Goal: Check status: Check status

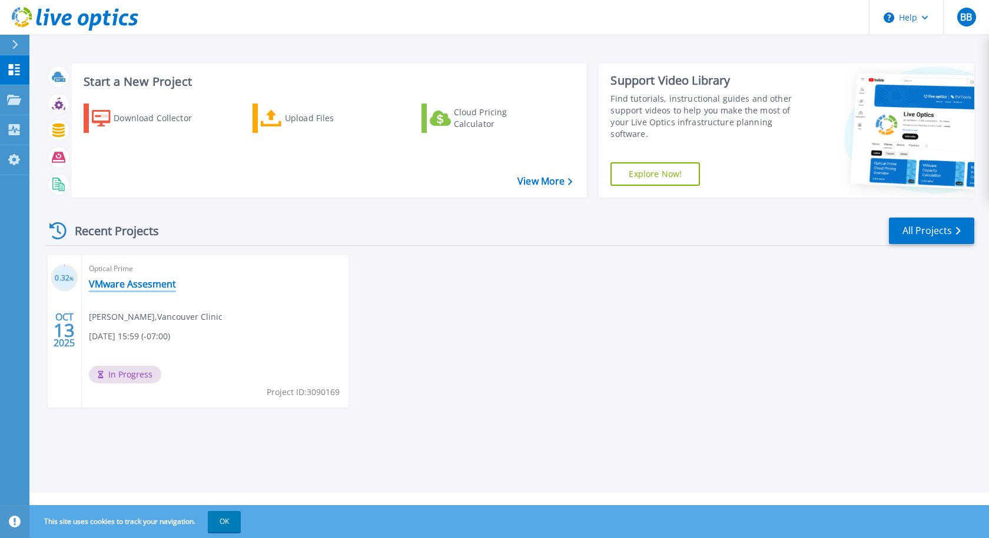
click at [107, 280] on link "VMware Assesment" at bounding box center [132, 284] width 87 height 12
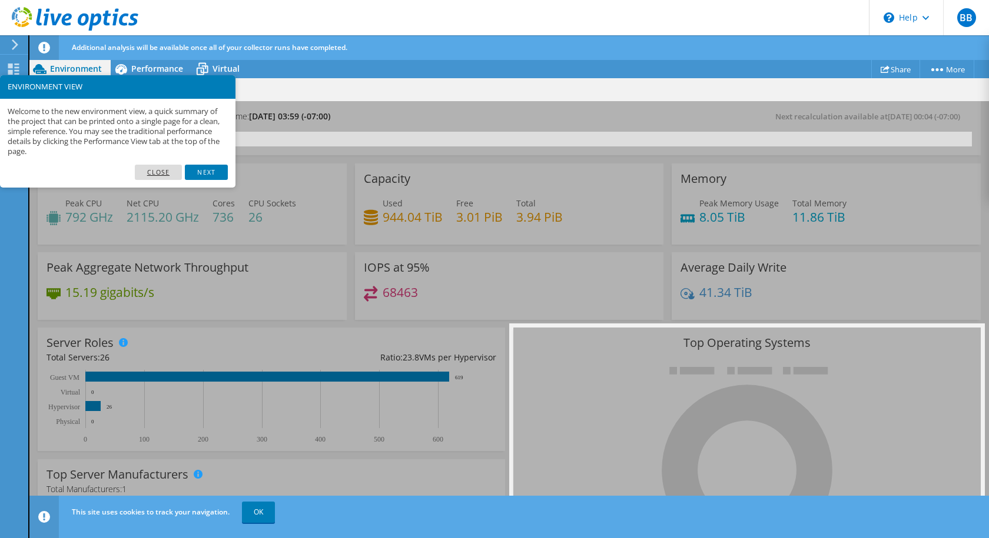
click at [159, 169] on link "Close" at bounding box center [159, 172] width 48 height 15
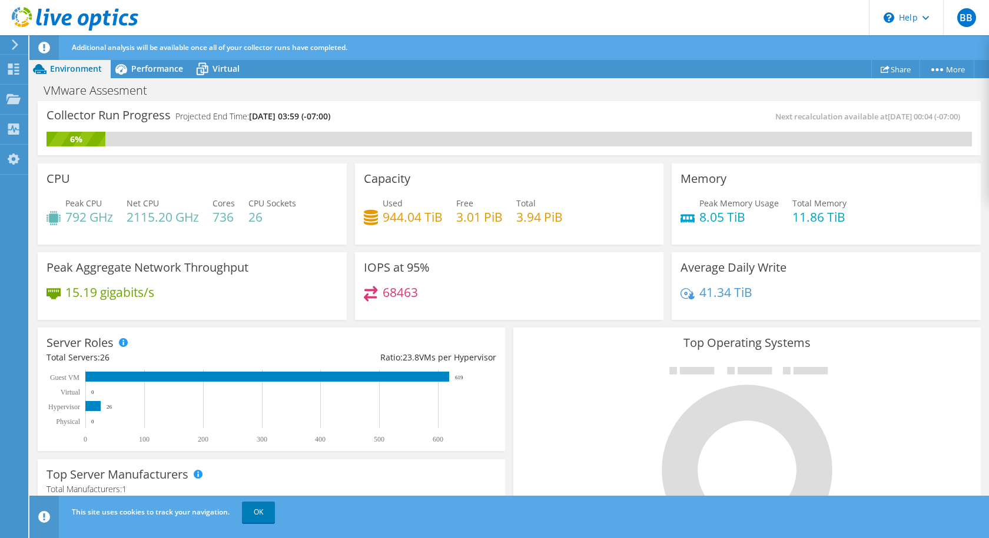
scroll to position [177, 0]
click at [149, 64] on span "Performance" at bounding box center [157, 68] width 52 height 11
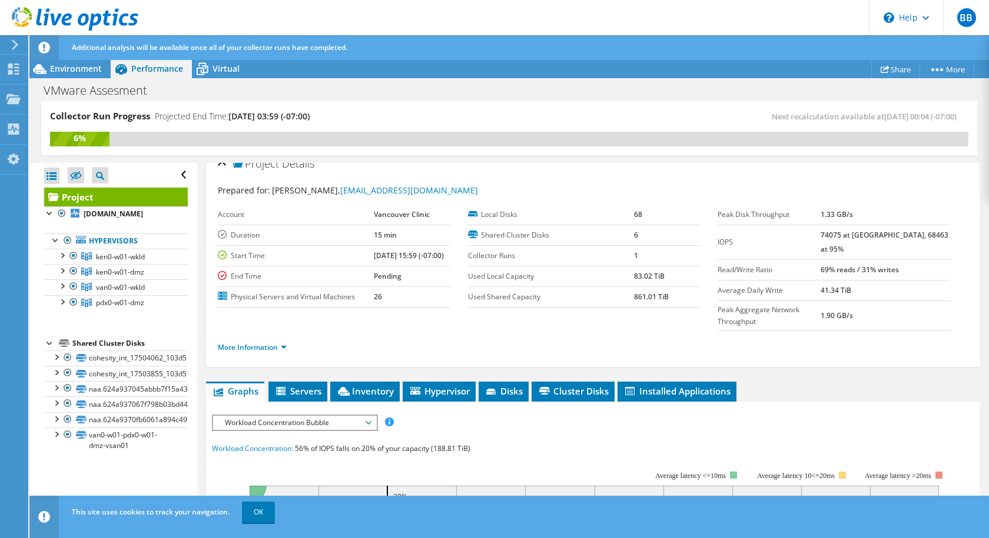
scroll to position [0, 0]
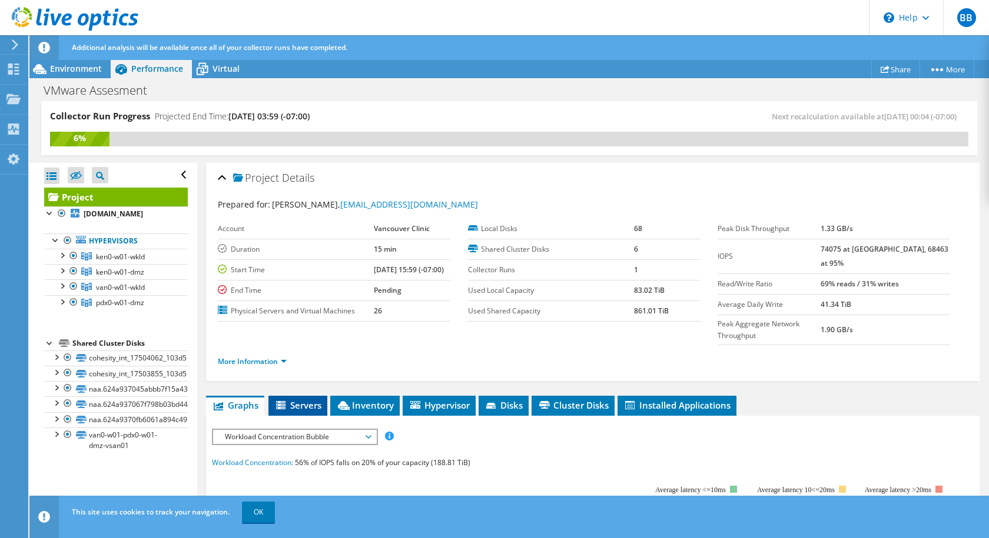
click at [299, 400] on span "Servers" at bounding box center [297, 406] width 47 height 12
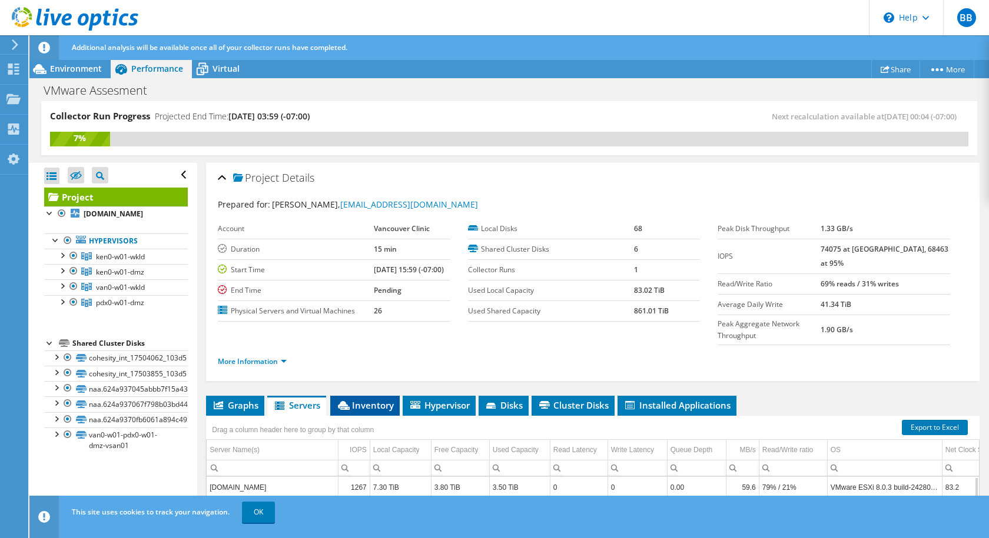
click at [367, 400] on span "Inventory" at bounding box center [365, 406] width 58 height 12
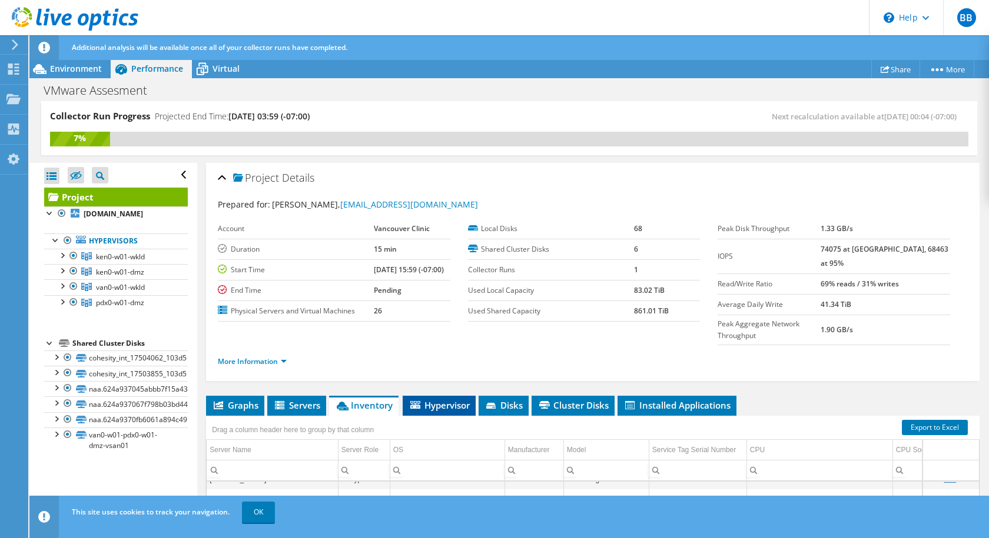
click at [453, 400] on span "Hypervisor" at bounding box center [438, 406] width 61 height 12
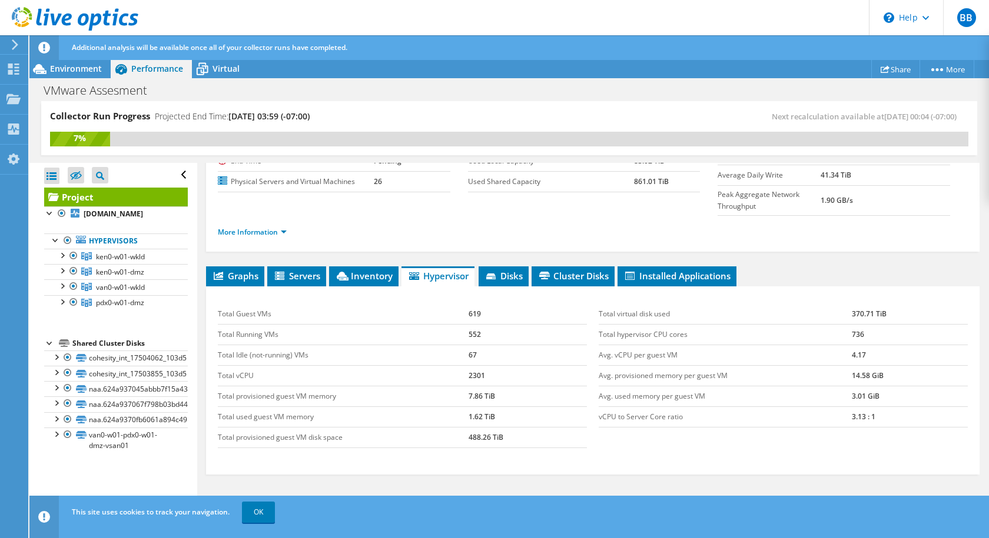
scroll to position [148, 0]
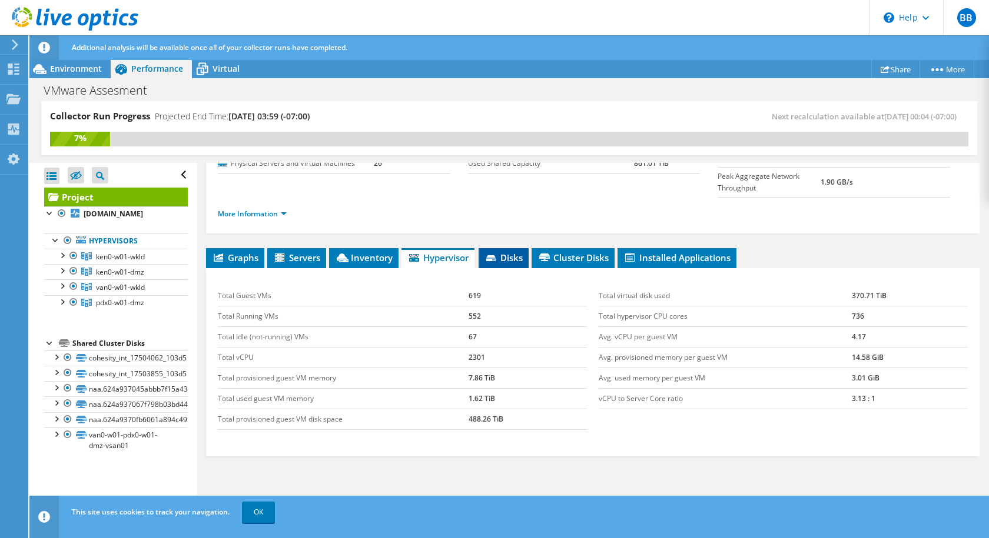
click at [513, 252] on span "Disks" at bounding box center [503, 258] width 38 height 12
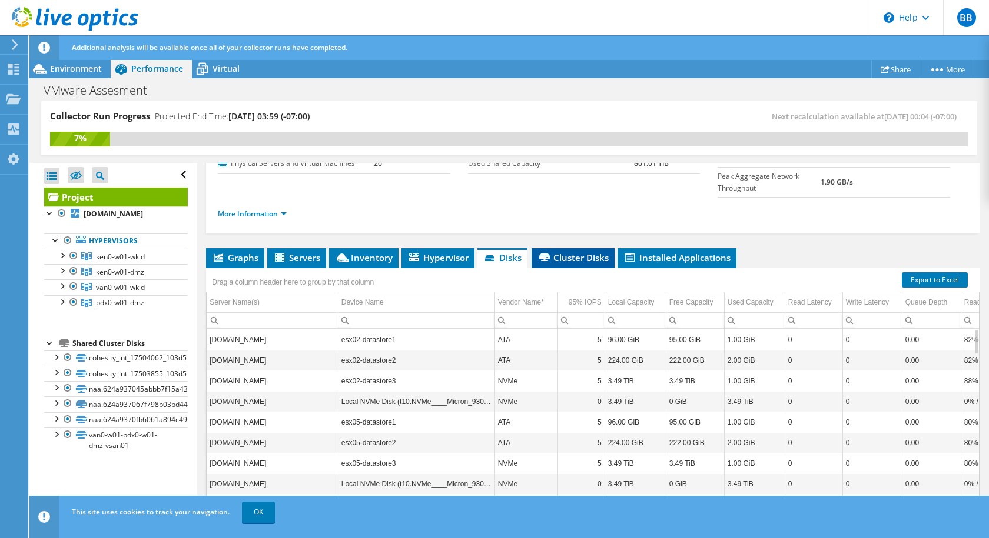
click at [558, 252] on span "Cluster Disks" at bounding box center [572, 258] width 71 height 12
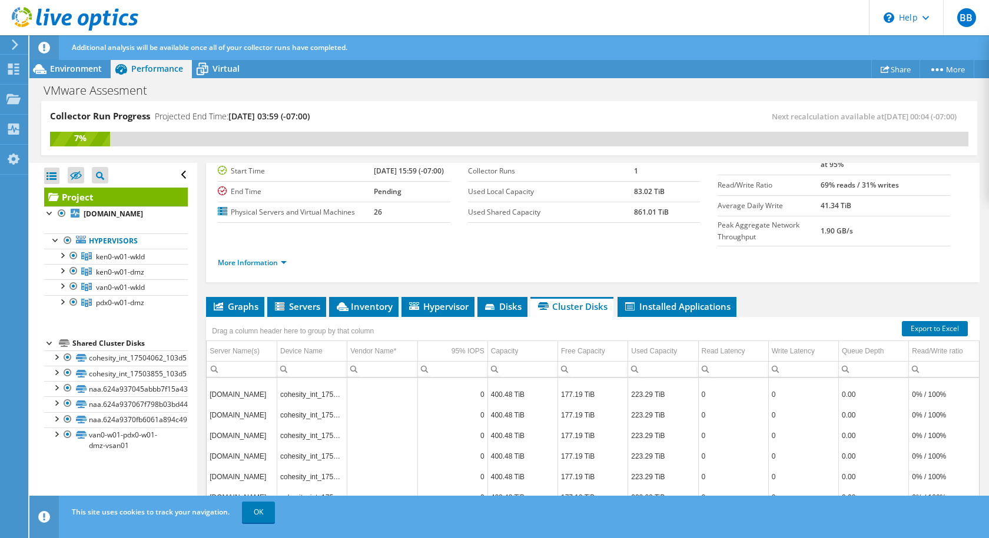
scroll to position [0, 0]
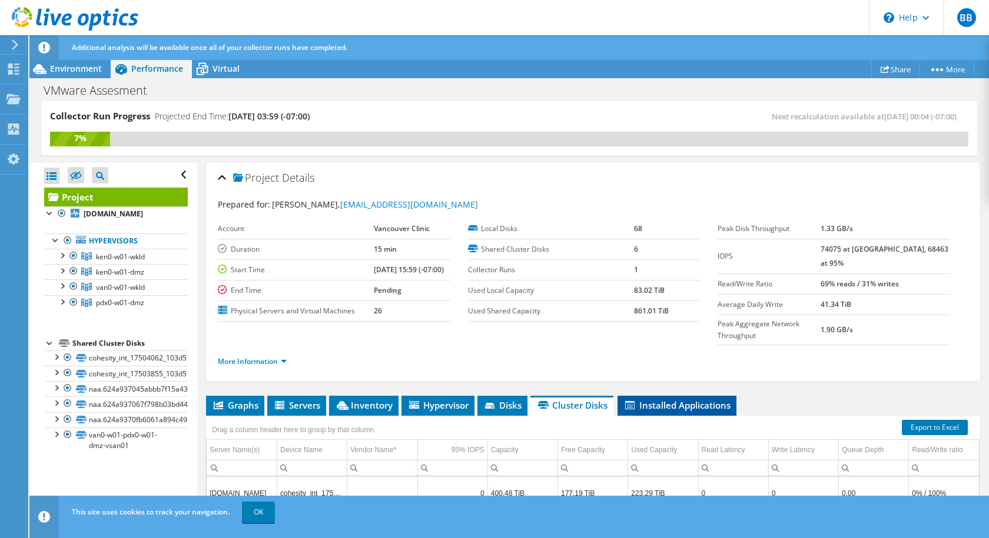
click at [684, 400] on span "Installed Applications" at bounding box center [676, 406] width 107 height 12
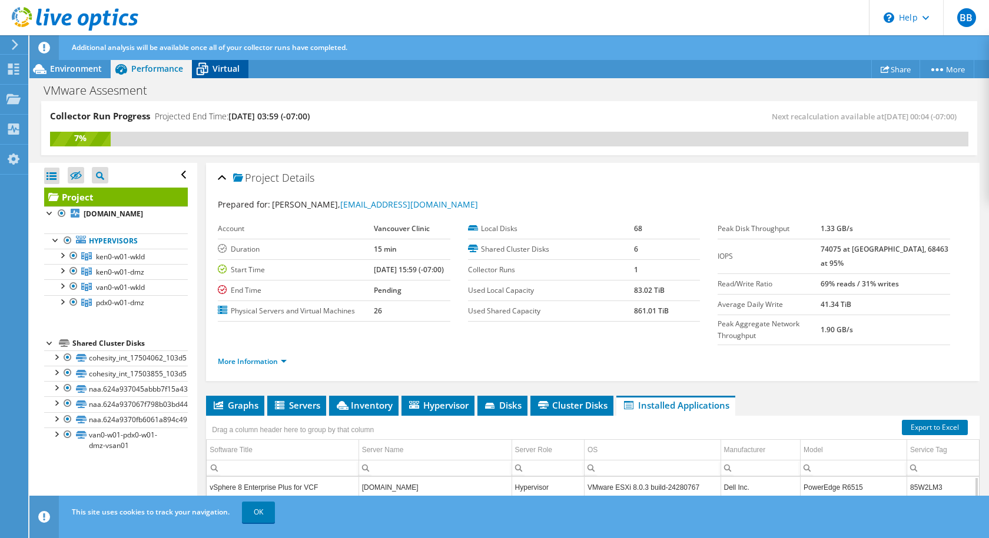
click at [224, 70] on span "Virtual" at bounding box center [225, 68] width 27 height 11
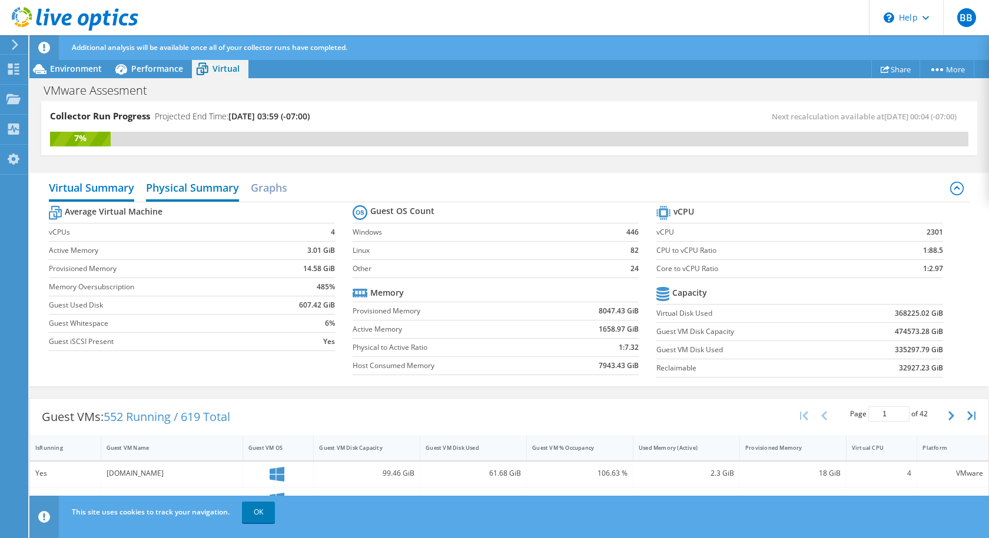
click at [230, 188] on h2 "Physical Summary" at bounding box center [192, 189] width 93 height 26
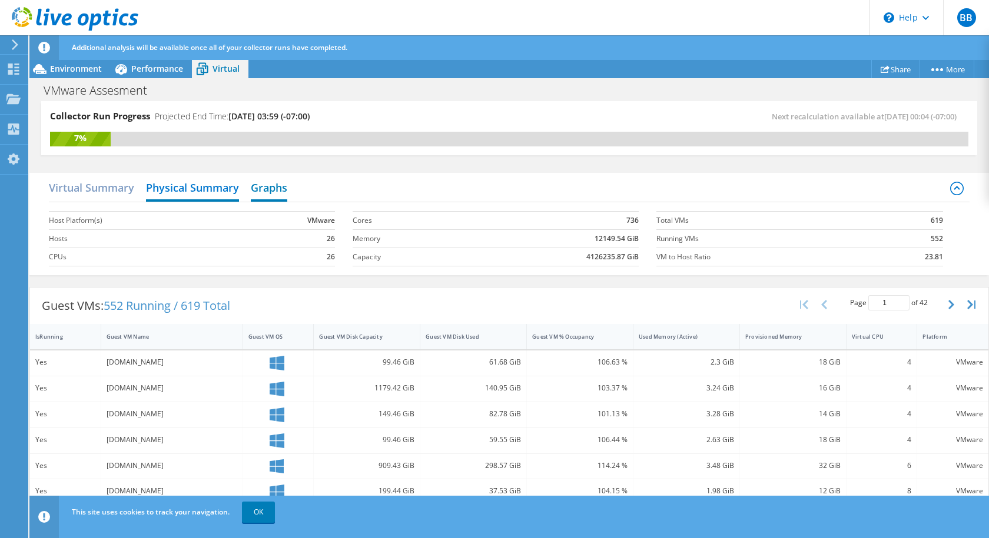
click at [271, 187] on h2 "Graphs" at bounding box center [269, 189] width 36 height 26
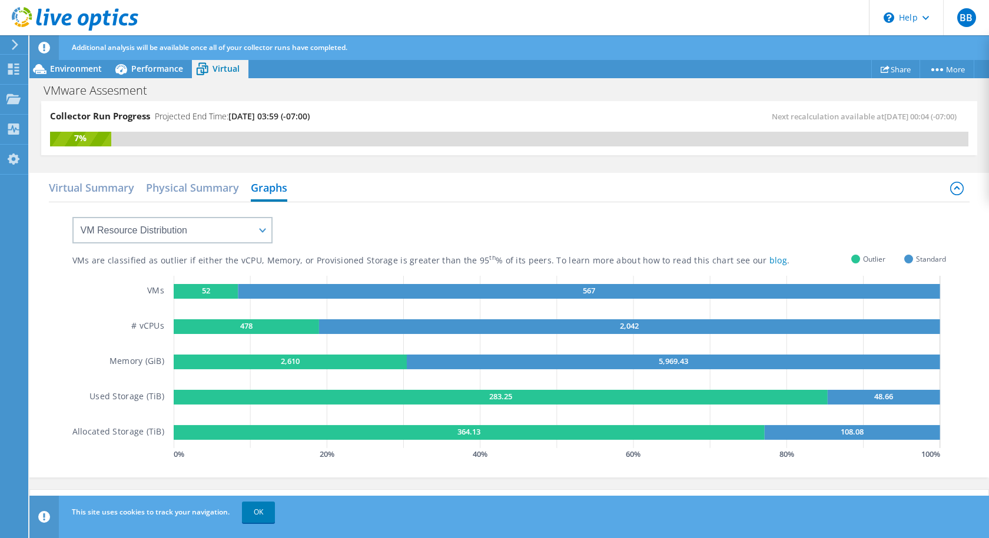
scroll to position [171, 0]
click at [11, 68] on icon at bounding box center [13, 69] width 14 height 11
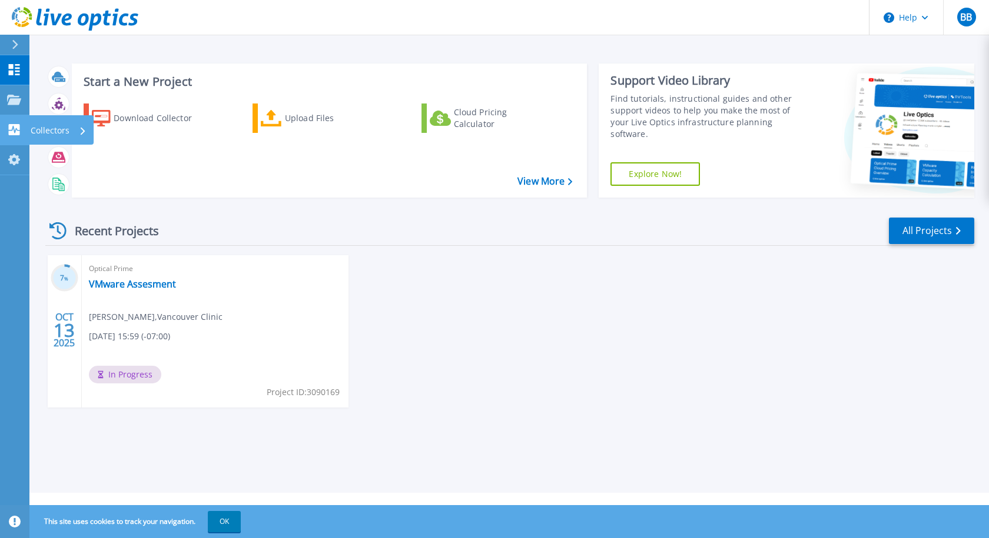
click at [4, 126] on link "Collectors Collectors" at bounding box center [14, 130] width 29 height 30
click at [706, 318] on div "7 % OCT 13 2025 Optical Prime VMware Assesment Bill Barnes , Vancouver Clinic 1…" at bounding box center [505, 343] width 938 height 176
click at [144, 281] on link "VMware Assesment" at bounding box center [132, 284] width 87 height 12
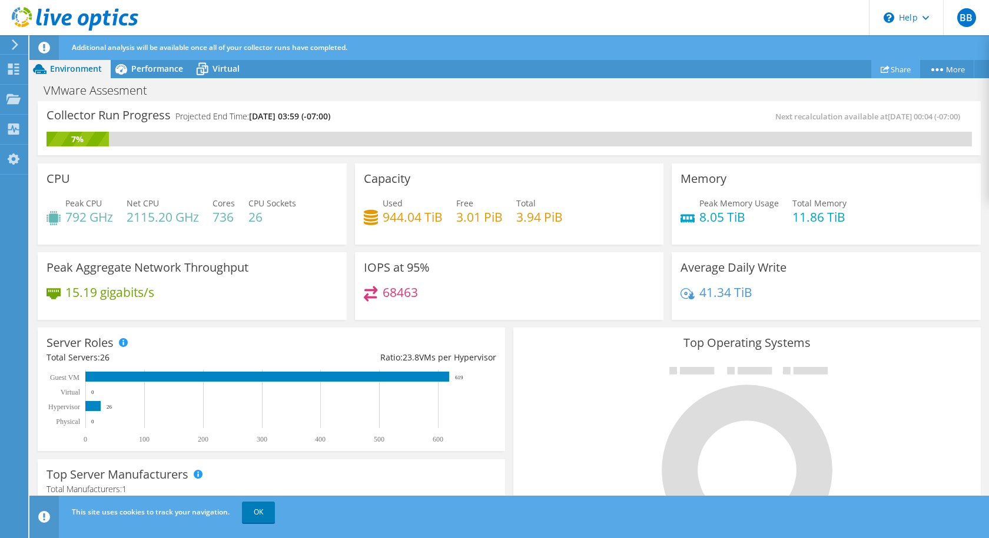
click at [888, 72] on link "Share" at bounding box center [895, 69] width 49 height 18
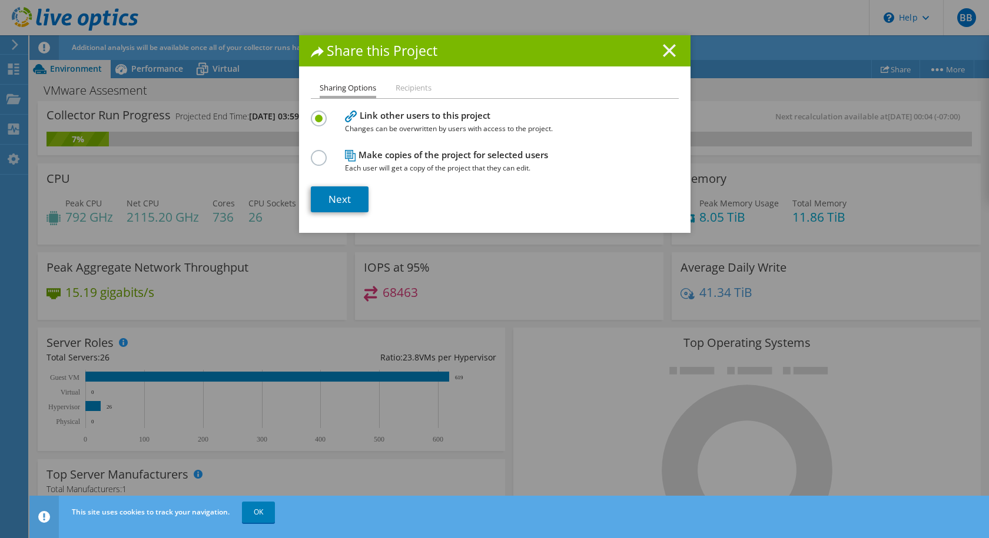
click at [665, 49] on line at bounding box center [669, 51] width 12 height 12
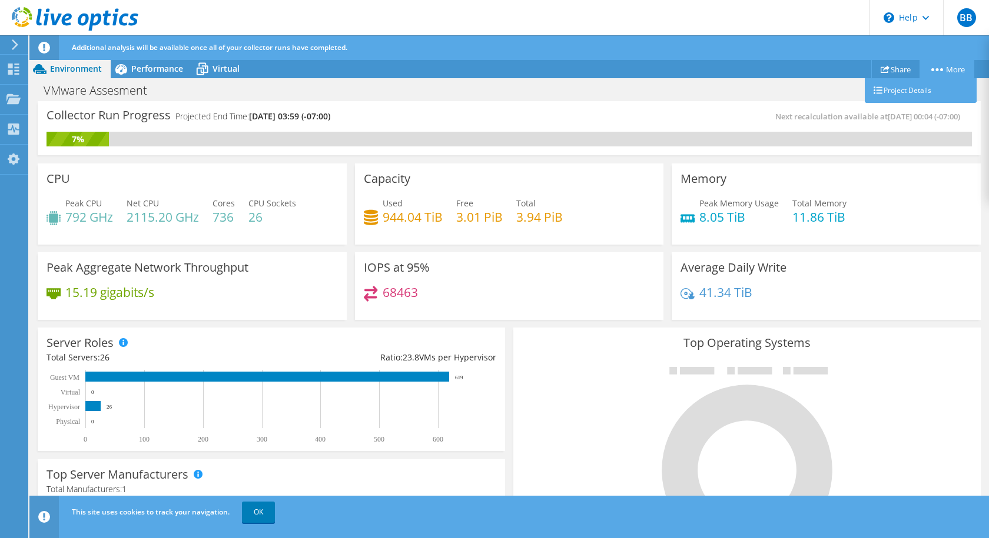
click at [935, 68] on icon at bounding box center [937, 69] width 12 height 3
click at [913, 91] on link "Project Details" at bounding box center [920, 90] width 112 height 25
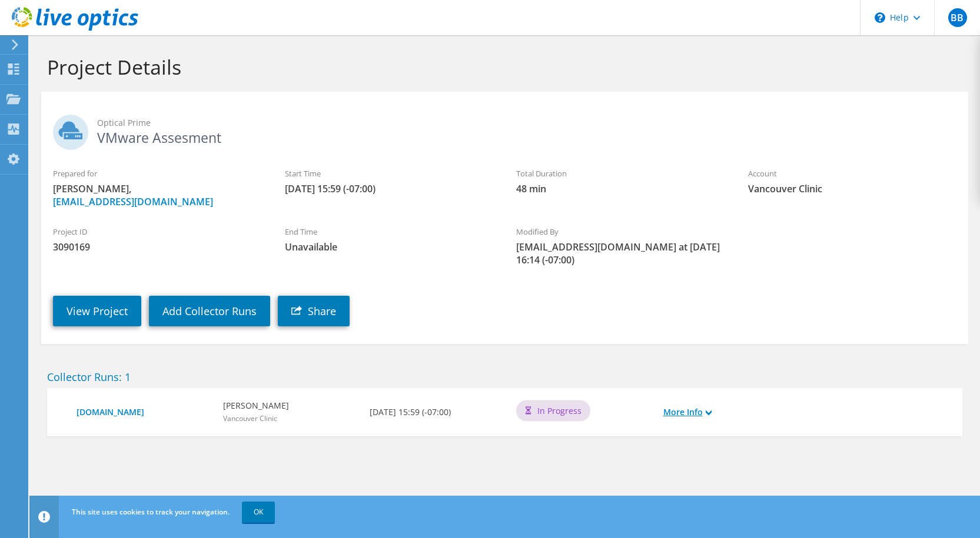
click at [691, 406] on link "More Info" at bounding box center [687, 412] width 48 height 13
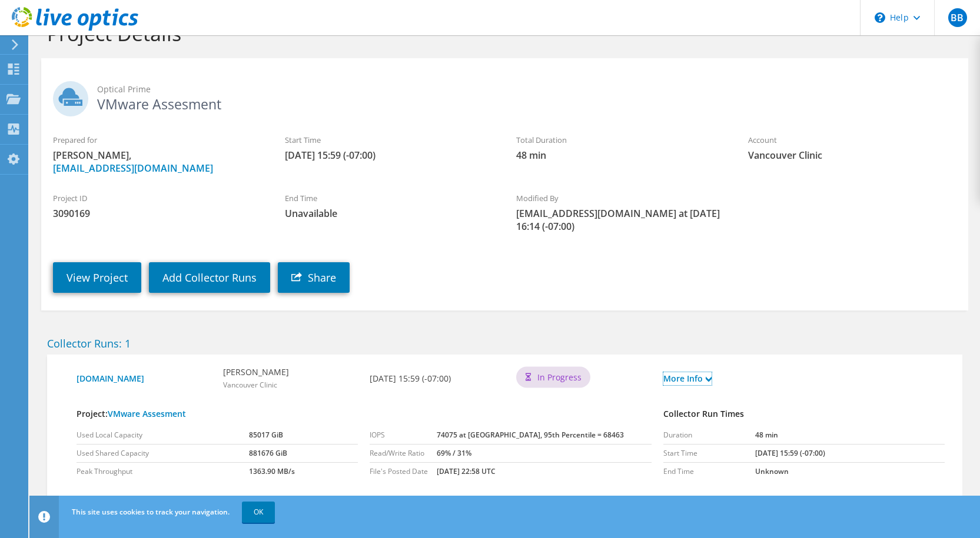
scroll to position [64, 0]
